Goal: Task Accomplishment & Management: Manage account settings

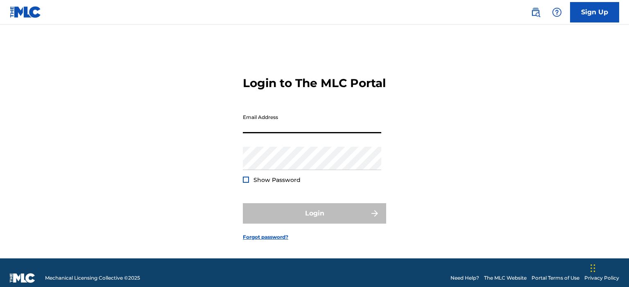
click at [287, 134] on input "Email Address" at bounding box center [312, 121] width 138 height 23
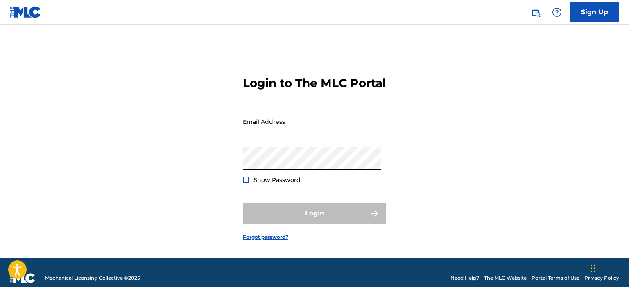
type input "[EMAIL_ADDRESS][PERSON_NAME][DOMAIN_NAME]"
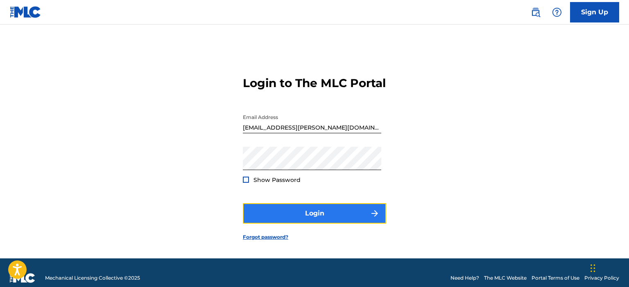
click at [292, 224] on button "Login" at bounding box center [314, 214] width 143 height 20
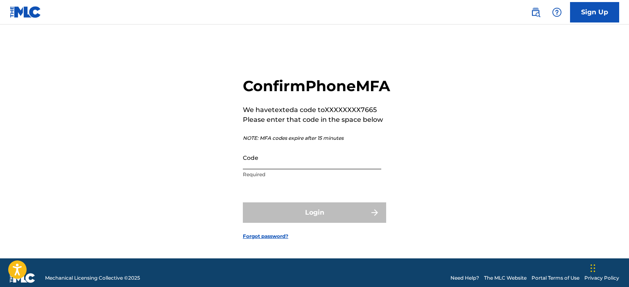
click at [306, 170] on input "Code" at bounding box center [312, 157] width 138 height 23
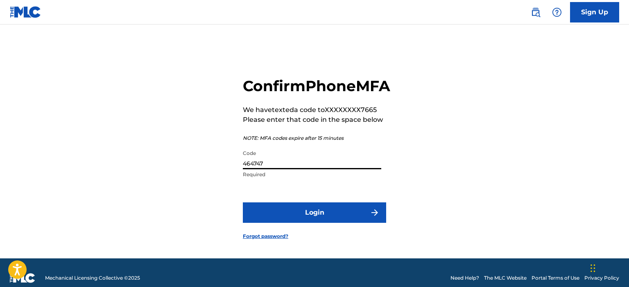
type input "464747"
click at [243, 203] on button "Login" at bounding box center [314, 213] width 143 height 20
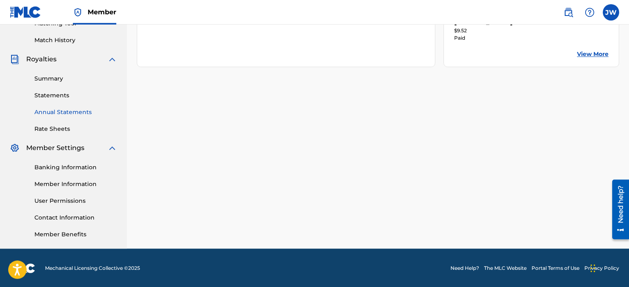
scroll to position [220, 0]
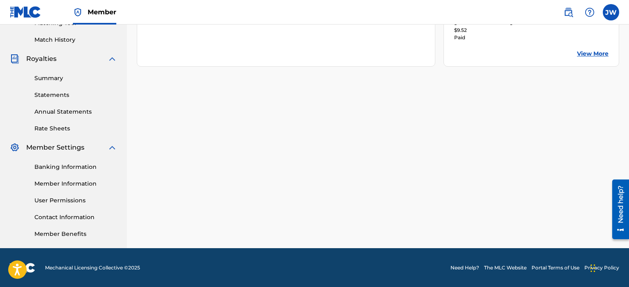
click at [55, 172] on div "Banking Information Member Information User Permissions Contact Information Mem…" at bounding box center [63, 196] width 107 height 86
click at [56, 170] on link "Banking Information" at bounding box center [75, 167] width 83 height 9
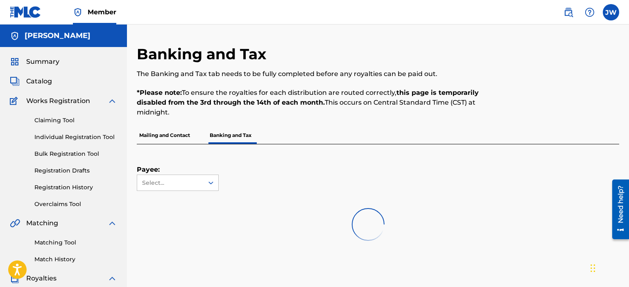
click at [167, 136] on p "Mailing and Contact" at bounding box center [165, 135] width 56 height 17
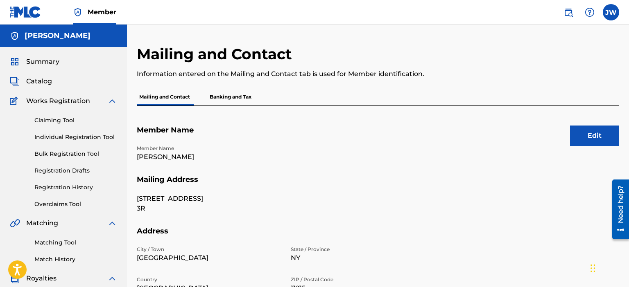
scroll to position [43, 0]
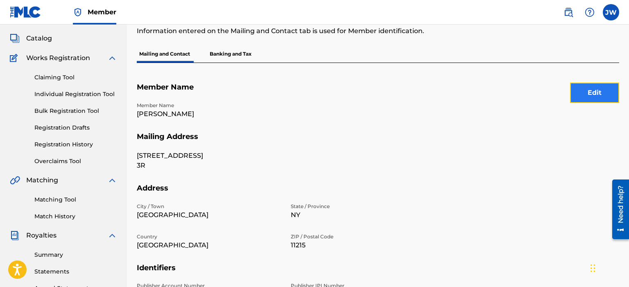
click at [589, 91] on button "Edit" at bounding box center [594, 93] width 49 height 20
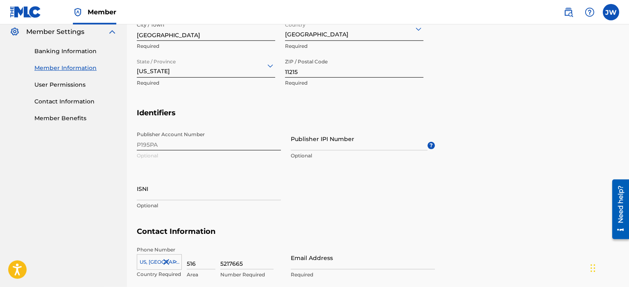
scroll to position [403, 0]
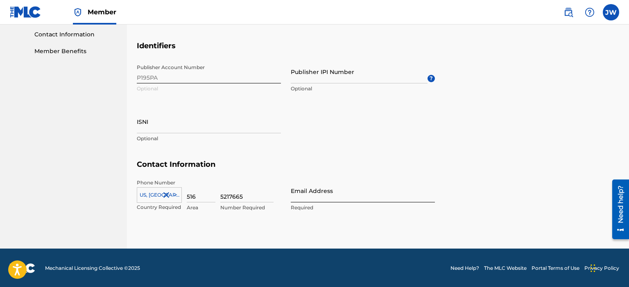
click at [310, 199] on input "Email Address" at bounding box center [363, 190] width 144 height 23
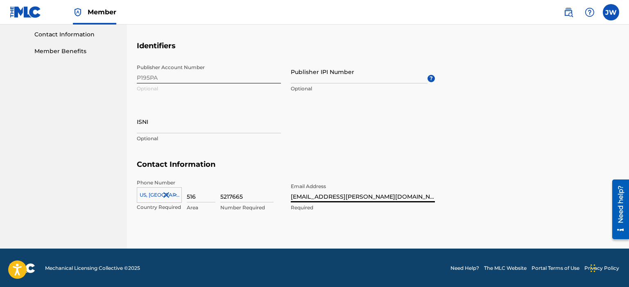
type input "[EMAIL_ADDRESS][PERSON_NAME][DOMAIN_NAME]"
click at [359, 158] on div "Publisher Account Number P195PA Optional Publisher IPI Number Optional ? ISNI O…" at bounding box center [286, 110] width 298 height 100
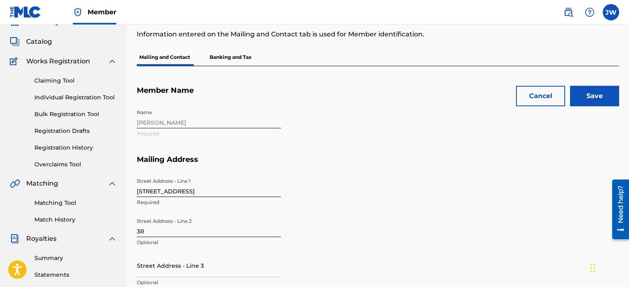
scroll to position [0, 0]
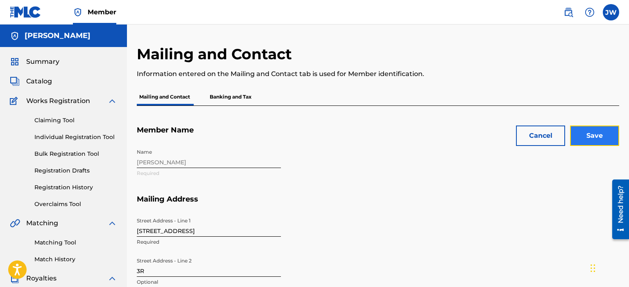
click at [594, 129] on input "Save" at bounding box center [594, 136] width 49 height 20
click at [231, 100] on p "Banking and Tax" at bounding box center [230, 96] width 47 height 17
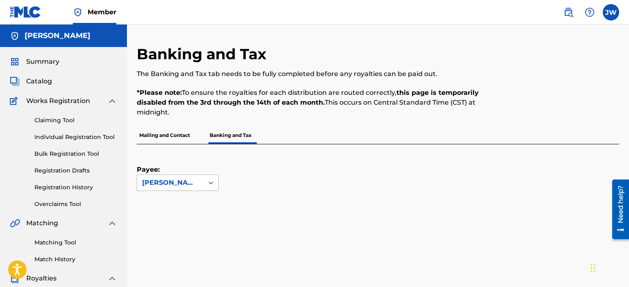
click at [180, 182] on div "[PERSON_NAME]" at bounding box center [170, 183] width 57 height 10
click at [187, 186] on div "[PERSON_NAME]" at bounding box center [170, 183] width 57 height 10
click at [183, 211] on div "[PERSON_NAME]" at bounding box center [177, 201] width 81 height 20
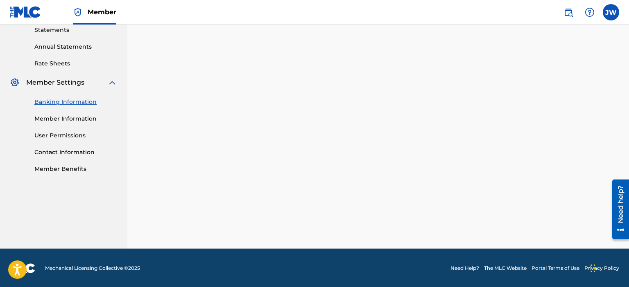
scroll to position [220, 0]
